Goal: Transaction & Acquisition: Purchase product/service

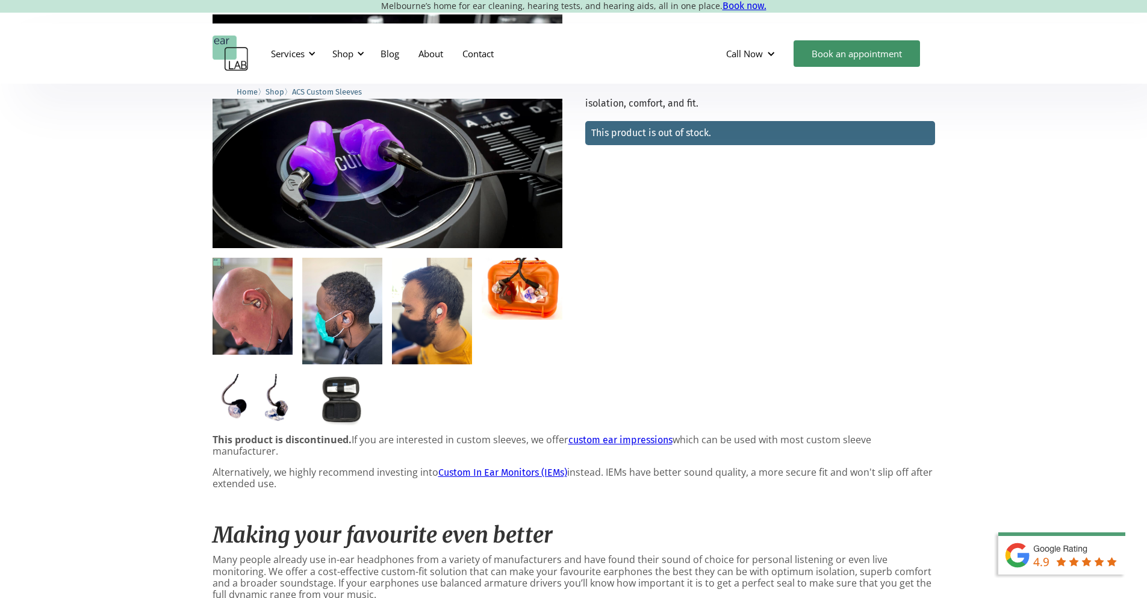
scroll to position [181, 0]
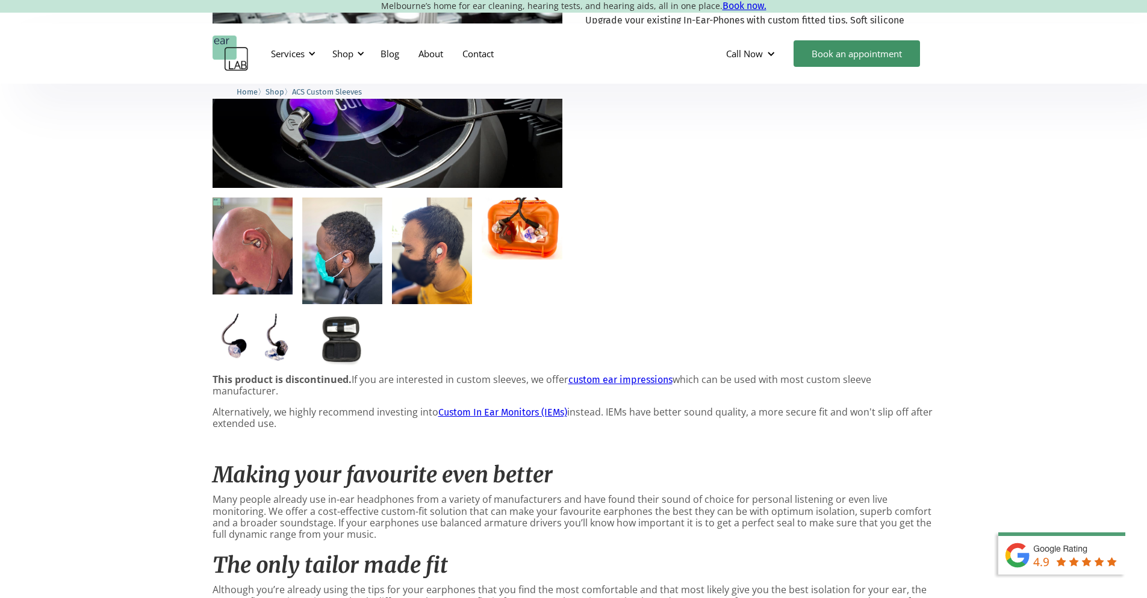
click at [509, 410] on link "Custom In Ear Monitors (IEMs)" at bounding box center [502, 411] width 129 height 11
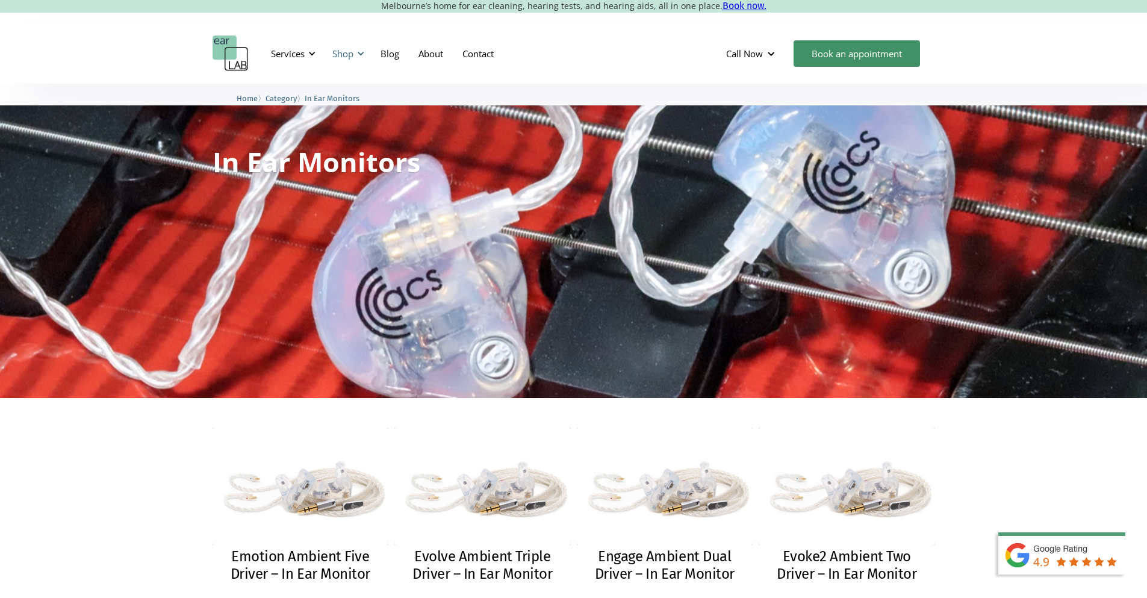
click at [352, 49] on div "Shop" at bounding box center [342, 54] width 21 height 12
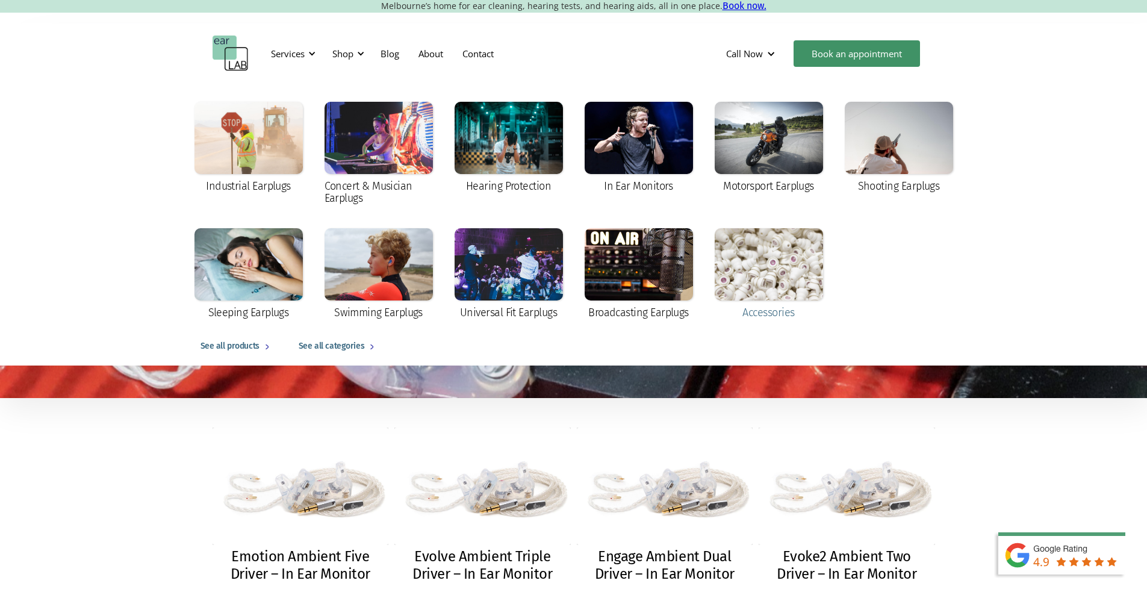
click at [769, 259] on div at bounding box center [769, 264] width 108 height 72
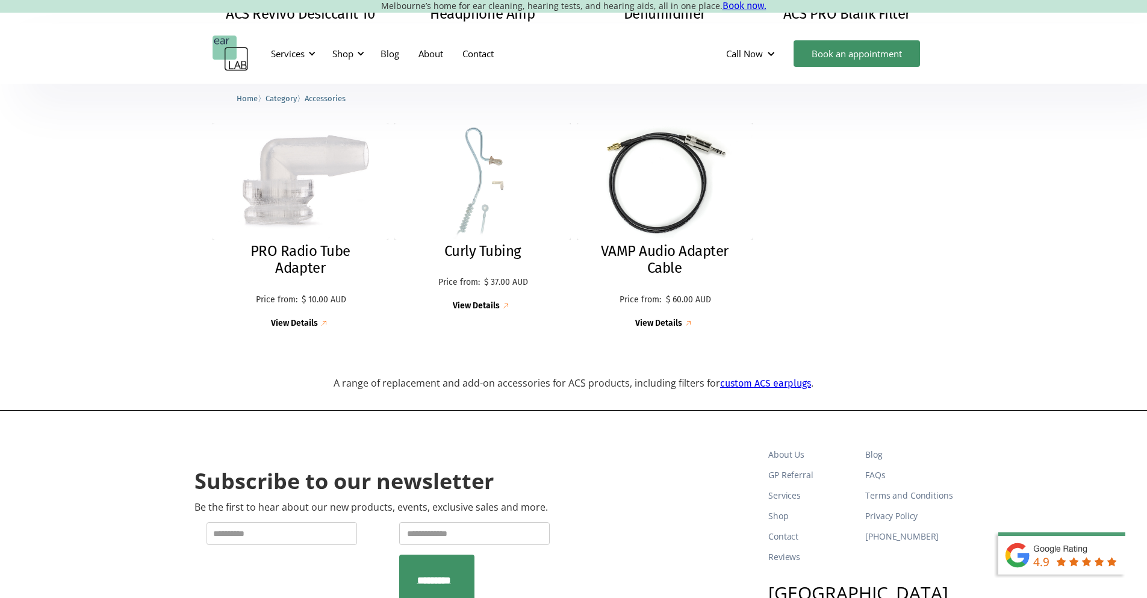
scroll to position [1325, 0]
